Goal: Navigation & Orientation: Find specific page/section

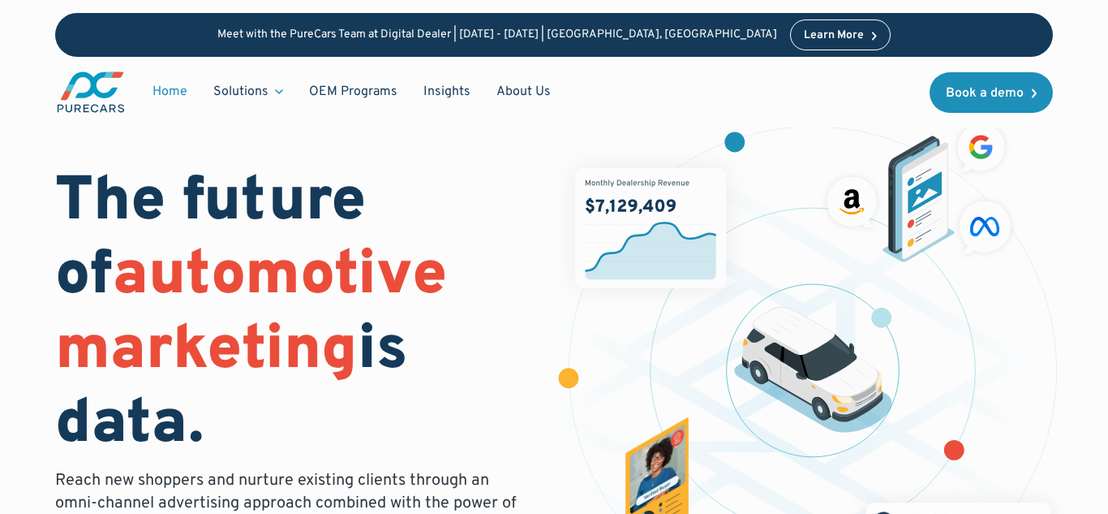
click at [177, 99] on link "Home" at bounding box center [170, 91] width 61 height 31
click at [523, 98] on link "About Us" at bounding box center [524, 91] width 80 height 31
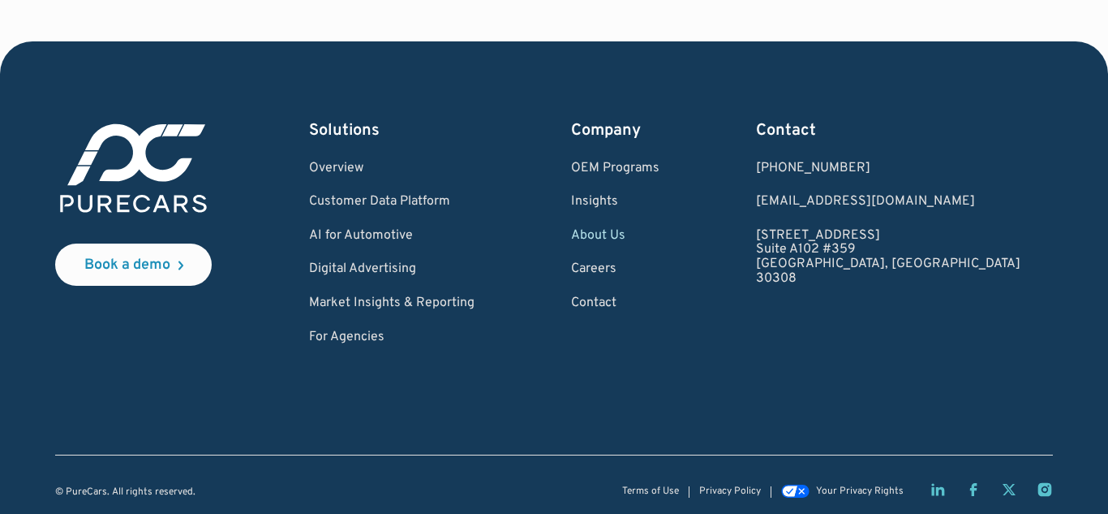
scroll to position [4653, 0]
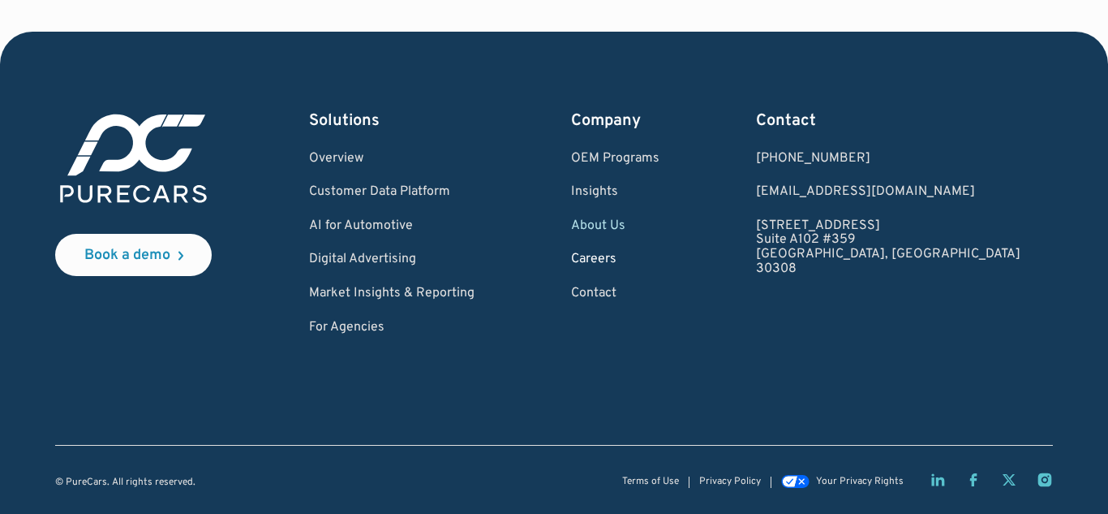
click at [660, 259] on link "Careers" at bounding box center [615, 259] width 88 height 15
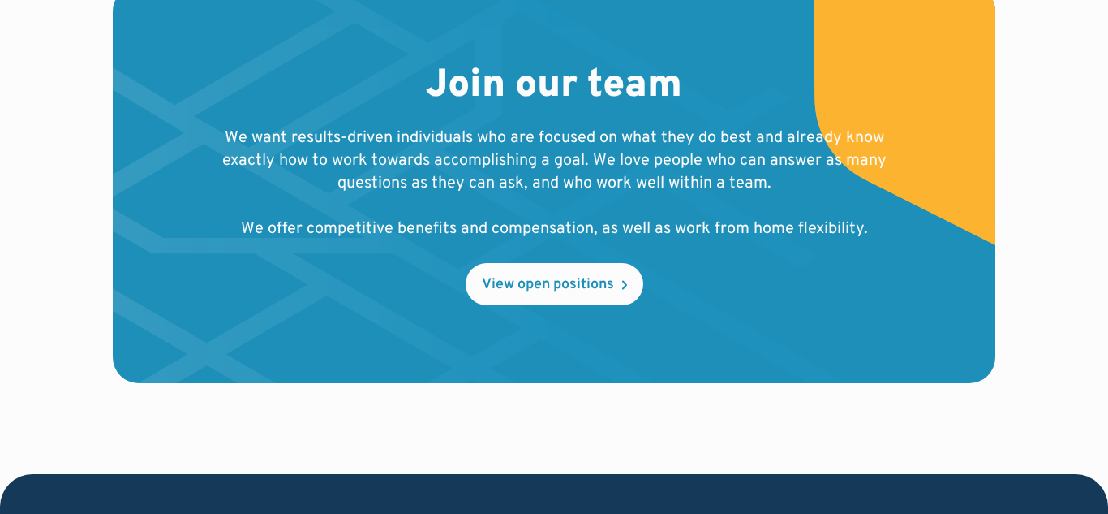
scroll to position [1915, 0]
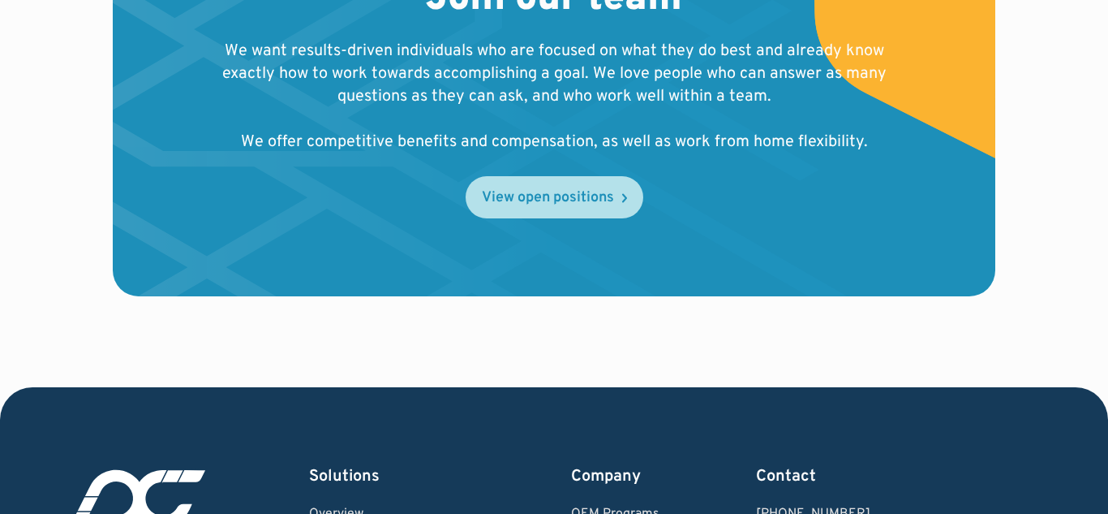
click at [608, 198] on div "View open positions" at bounding box center [548, 198] width 132 height 15
